Goal: Navigation & Orientation: Find specific page/section

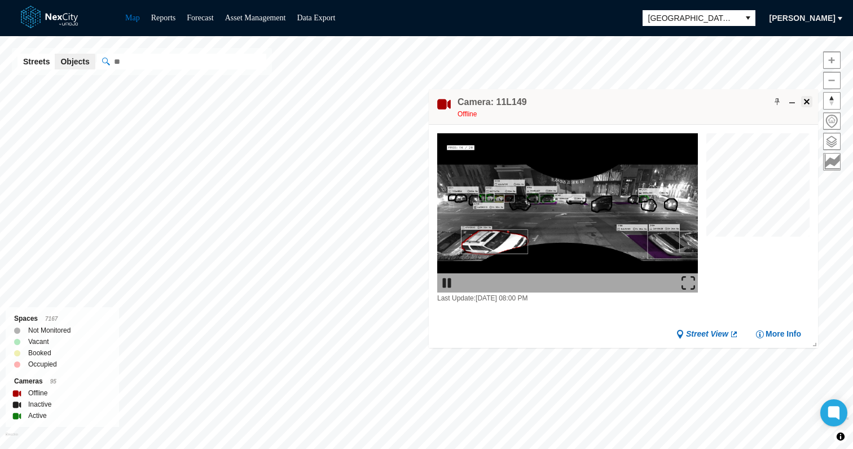
click at [804, 99] on span at bounding box center [806, 101] width 9 height 9
